Goal: Task Accomplishment & Management: Use online tool/utility

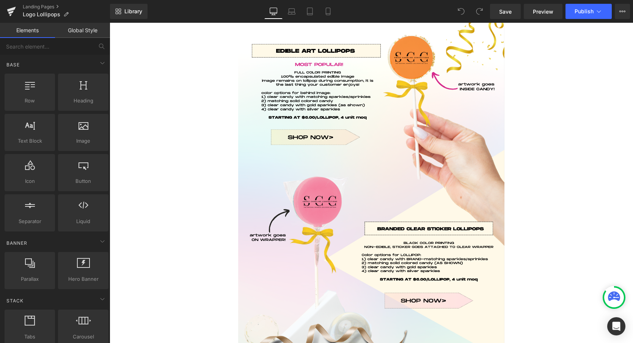
scroll to position [473, 0]
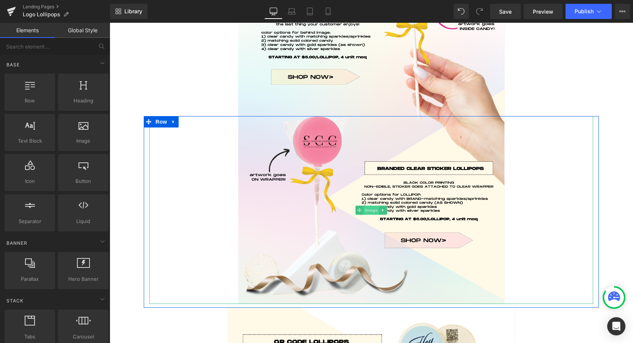
click at [371, 210] on span "Image" at bounding box center [371, 210] width 16 height 9
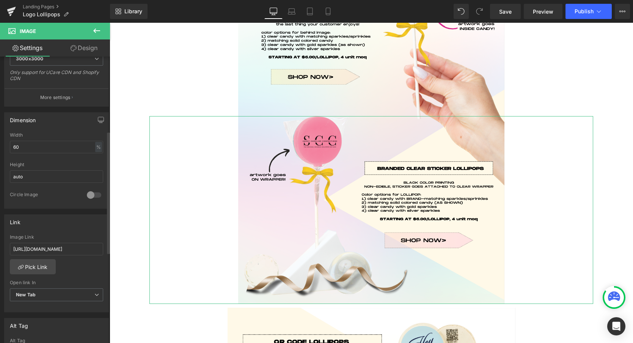
scroll to position [175, 0]
click at [36, 268] on link "Pick Link" at bounding box center [33, 266] width 46 height 15
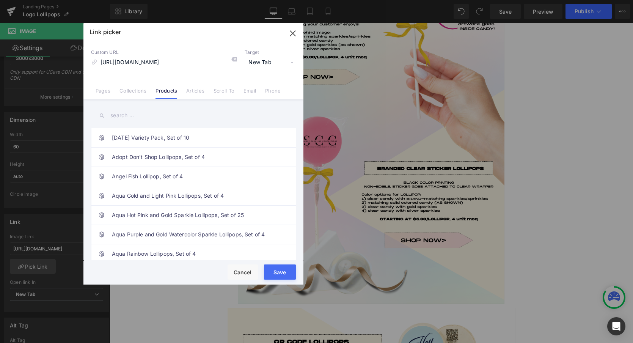
click at [125, 117] on input "text" at bounding box center [193, 115] width 205 height 17
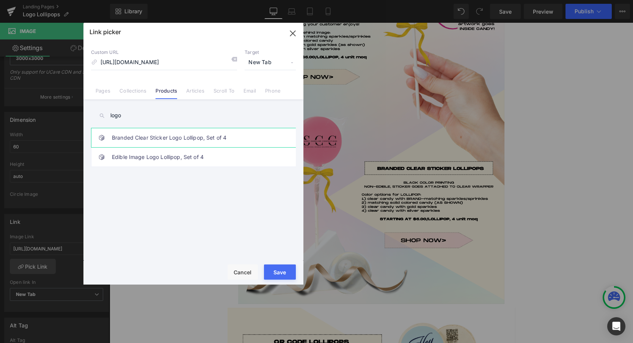
type input "logo"
click at [119, 139] on link "Branded Clear Sticker Logo Lollipop, Set of 4" at bounding box center [195, 137] width 167 height 19
type input "/products/branded-clear-sticker-logo-lollipop-set-of-4"
drag, startPoint x: 277, startPoint y: 272, endPoint x: 168, endPoint y: 249, distance: 111.9
click at [277, 272] on button "Save" at bounding box center [280, 271] width 32 height 15
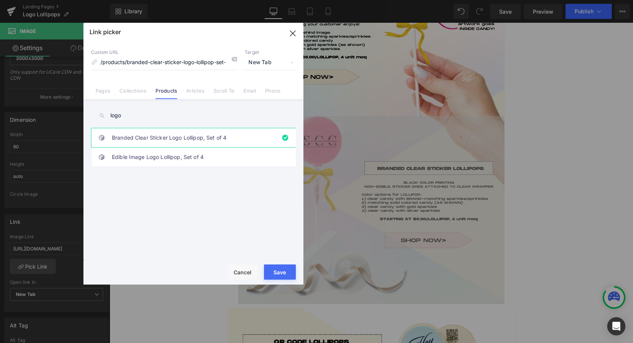
type input "/products/branded-clear-sticker-logo-lollipop-set-of-4"
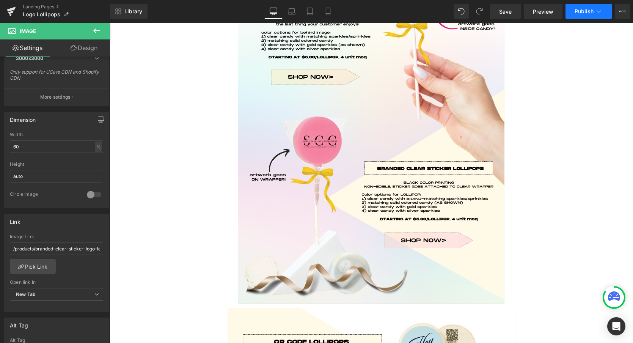
click at [582, 12] on span "Publish" at bounding box center [584, 11] width 19 height 6
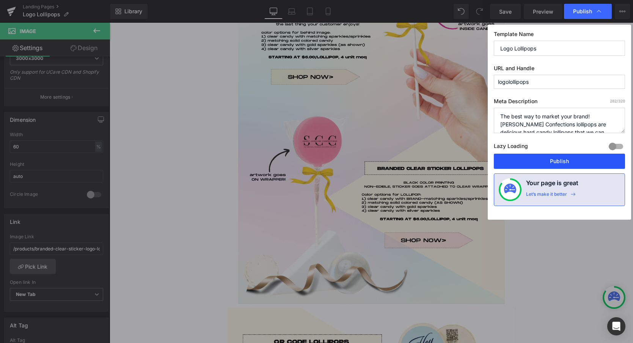
drag, startPoint x: 549, startPoint y: 162, endPoint x: 439, endPoint y: 139, distance: 111.9
click at [549, 162] on button "Publish" at bounding box center [559, 161] width 131 height 15
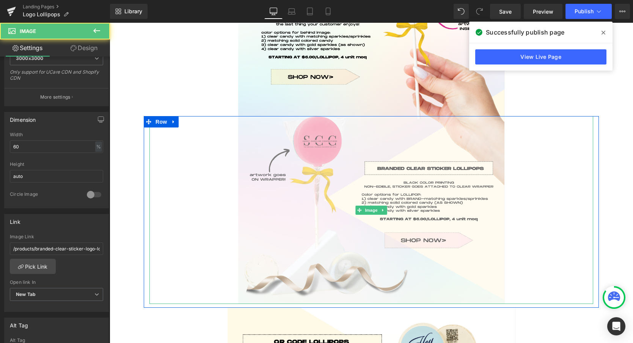
click at [211, 168] on link at bounding box center [371, 210] width 444 height 188
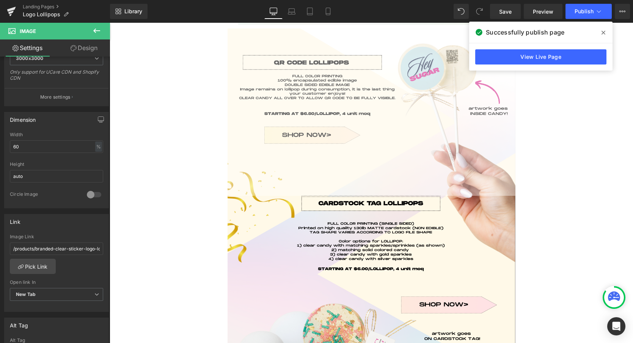
scroll to position [761, 0]
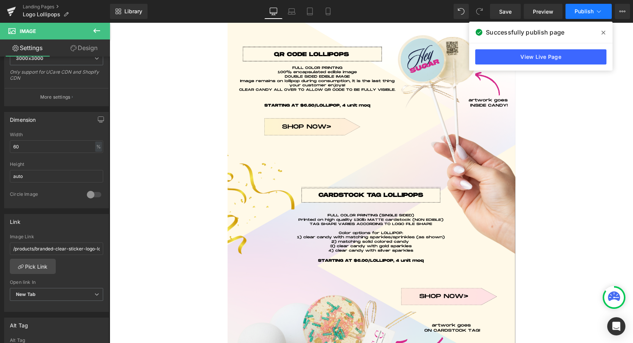
click at [581, 9] on span "Publish" at bounding box center [584, 11] width 19 height 6
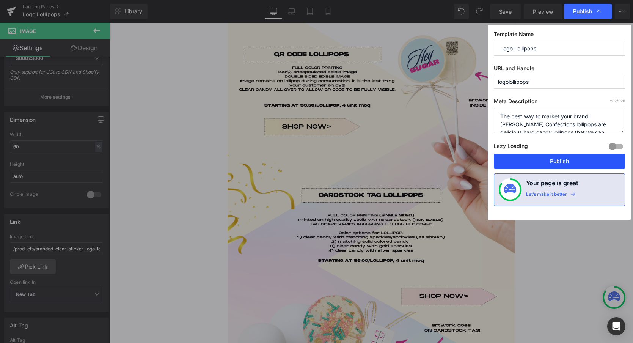
drag, startPoint x: 560, startPoint y: 164, endPoint x: 450, endPoint y: 141, distance: 111.9
click at [560, 164] on button "Publish" at bounding box center [559, 161] width 131 height 15
